Goal: Information Seeking & Learning: Learn about a topic

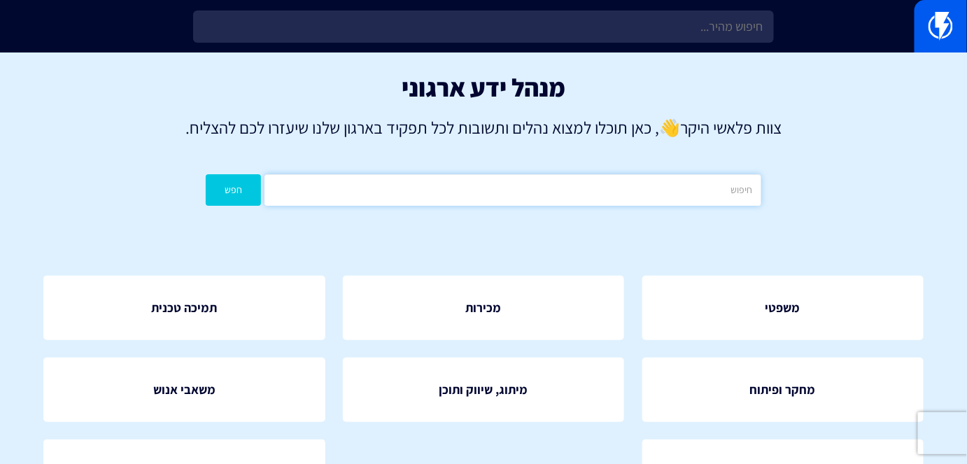
click at [542, 195] on input "text" at bounding box center [513, 189] width 496 height 31
type input "פופאפ"
click at [216, 181] on button "חפש" at bounding box center [233, 189] width 55 height 31
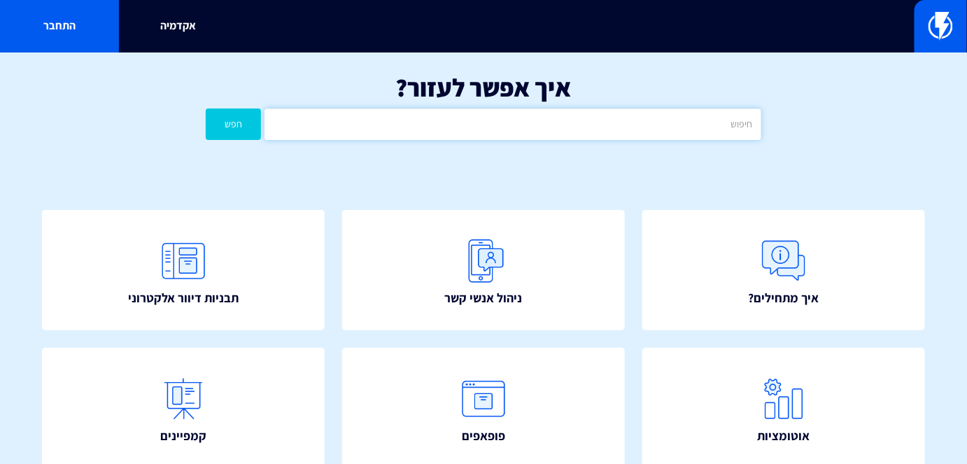
click at [613, 133] on input "text" at bounding box center [513, 123] width 496 height 31
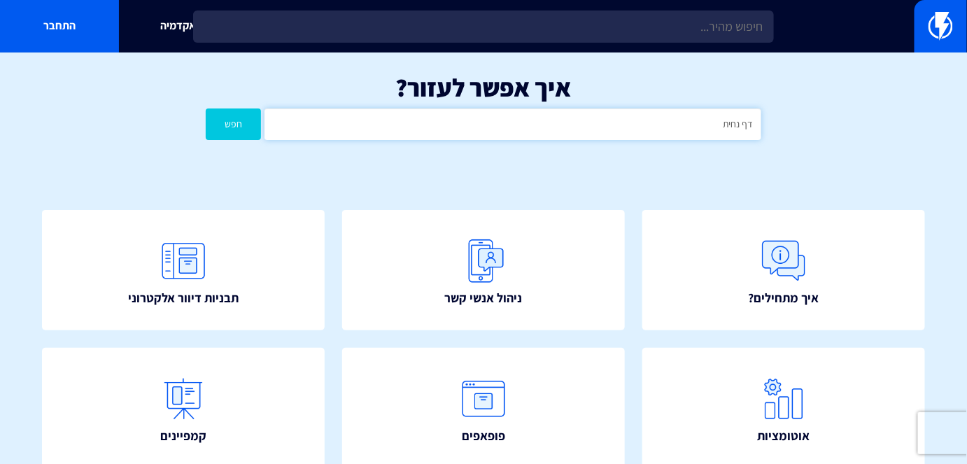
type input "דף נחיתה"
click at [245, 114] on button "חפש" at bounding box center [233, 123] width 55 height 31
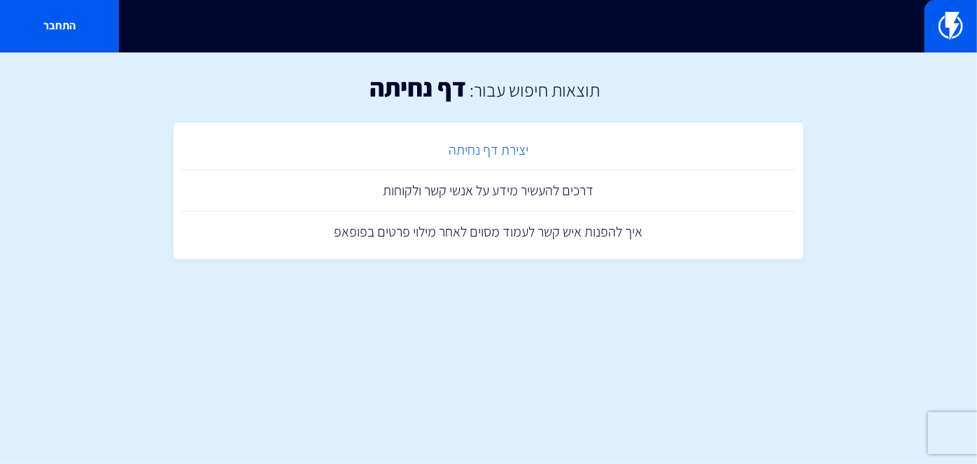
click at [470, 157] on link "יצירת דף נחיתה" at bounding box center [489, 149] width 616 height 41
